Goal: Task Accomplishment & Management: Use online tool/utility

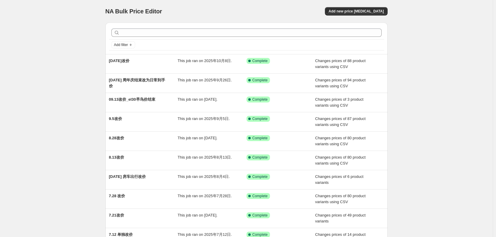
click at [157, 12] on span "NA Bulk Price Editor" at bounding box center [133, 11] width 57 height 7
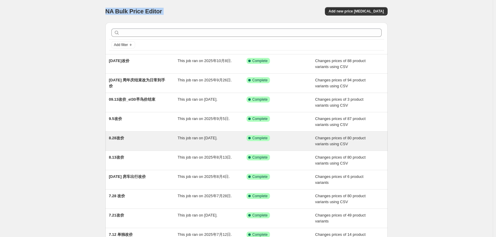
copy div "NA Bulk Price Editor Add new price change job"
